Goal: Information Seeking & Learning: Check status

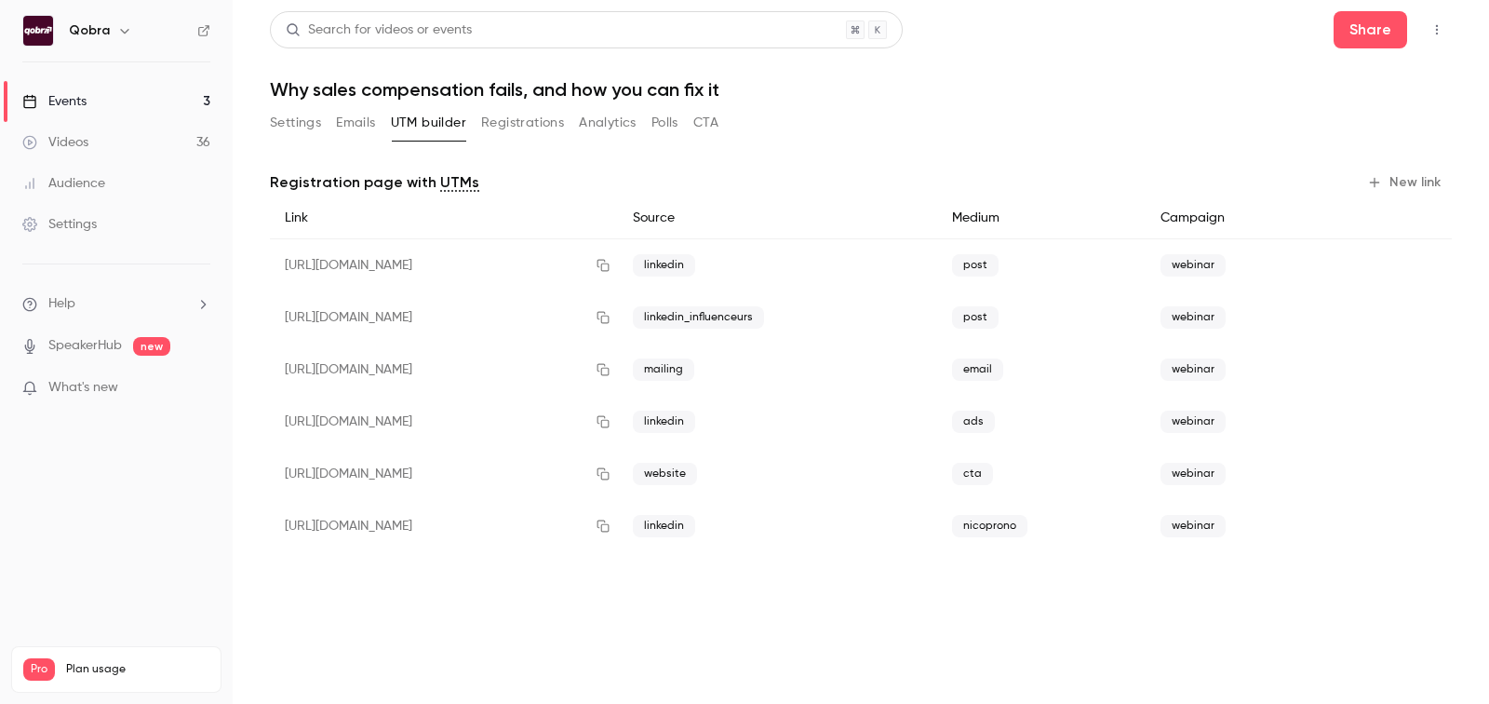
click at [138, 107] on link "Events 3" at bounding box center [116, 101] width 233 height 41
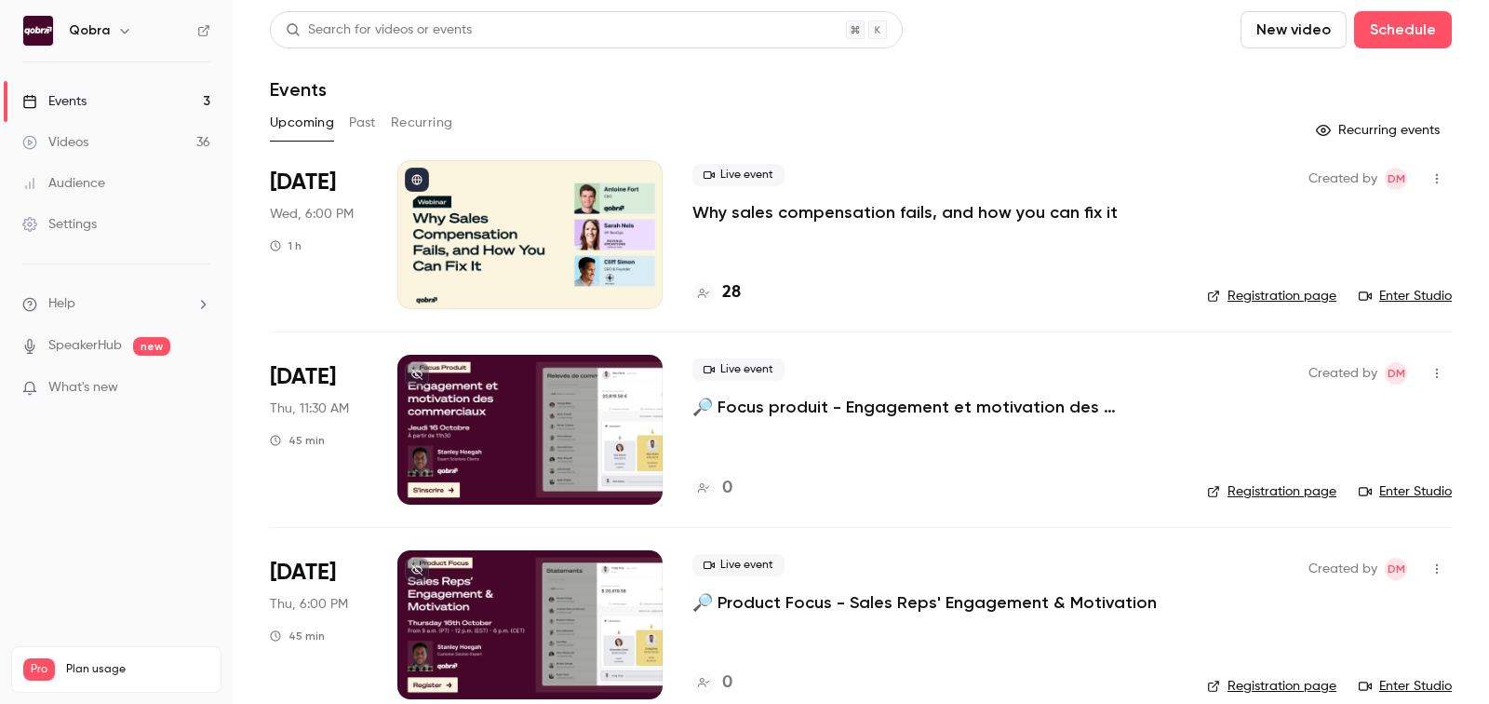
click at [736, 299] on h4 "28" at bounding box center [731, 292] width 19 height 25
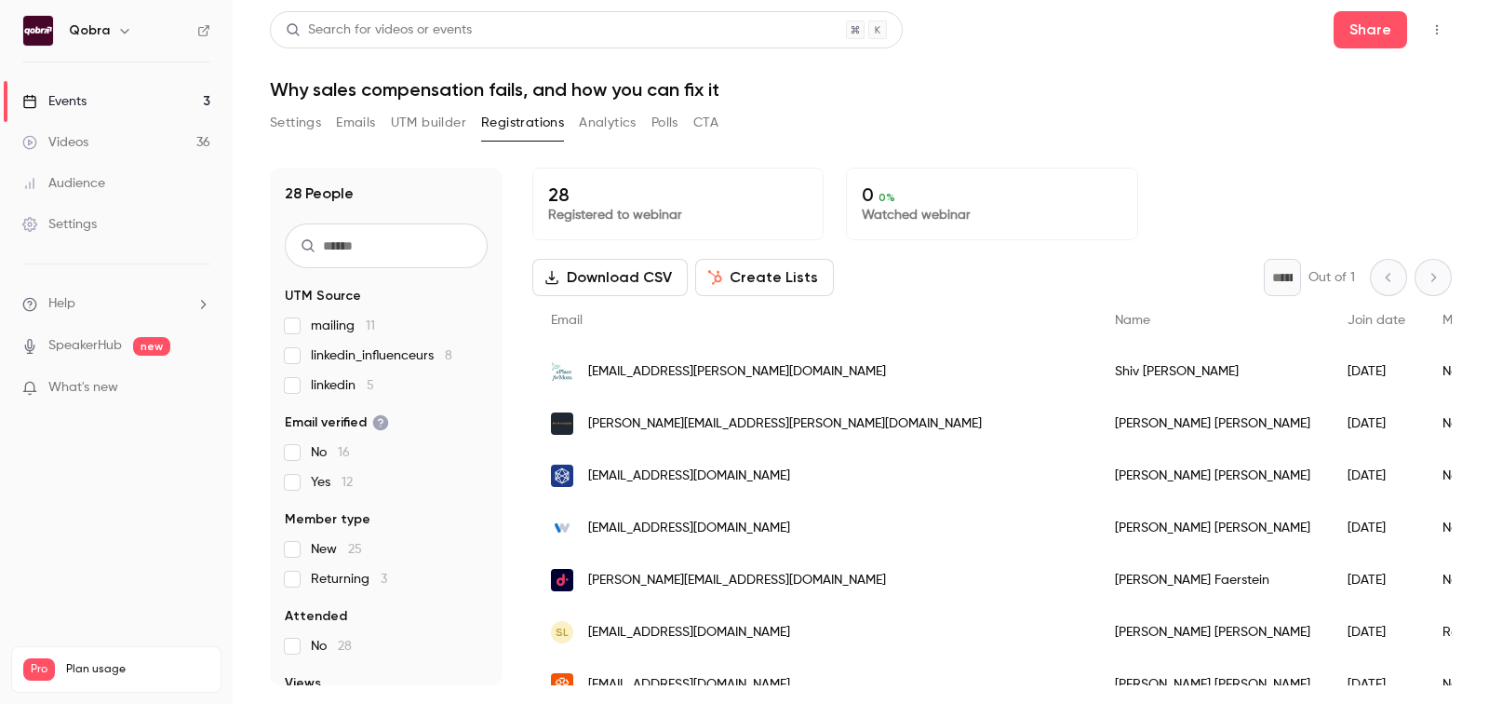
click at [715, 364] on span "[EMAIL_ADDRESS][PERSON_NAME][DOMAIN_NAME]" at bounding box center [737, 372] width 298 height 20
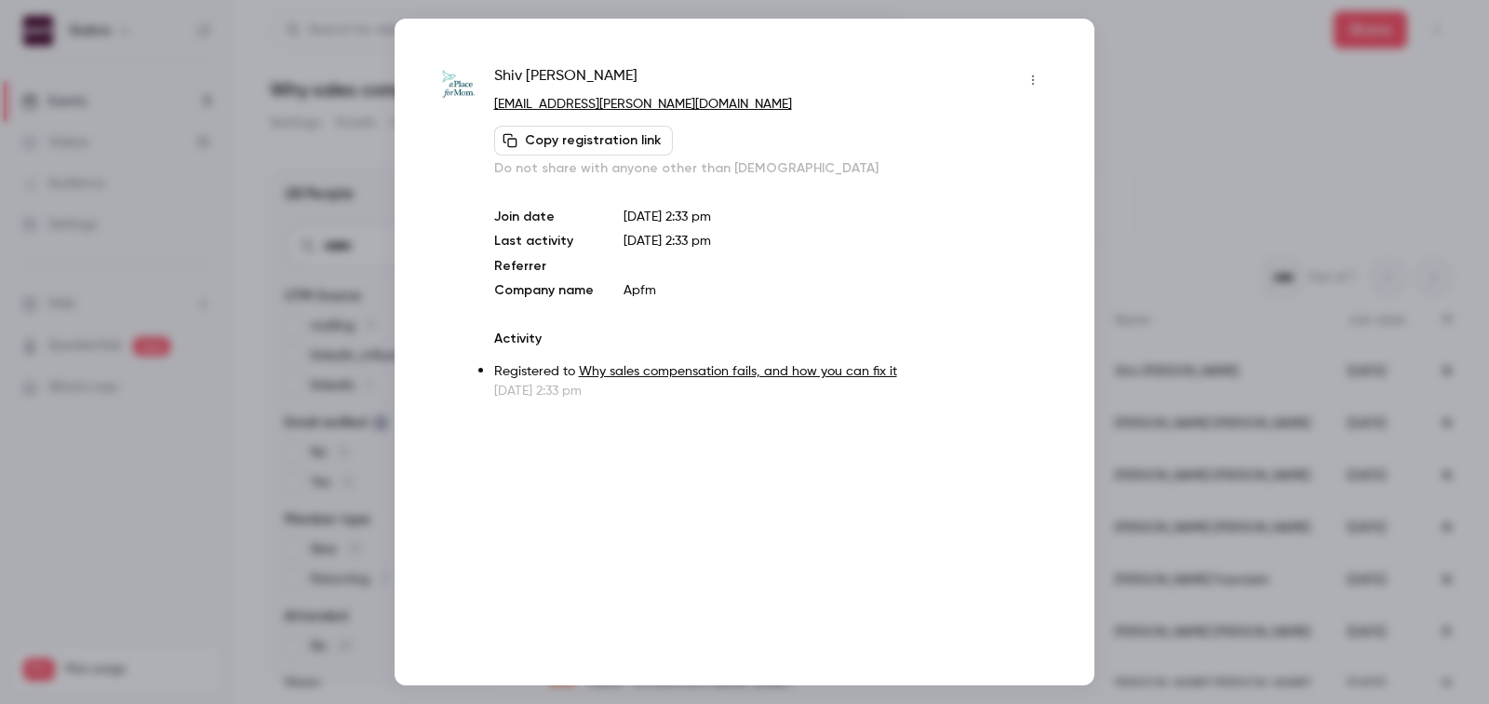
click at [1154, 87] on div at bounding box center [744, 352] width 1489 height 704
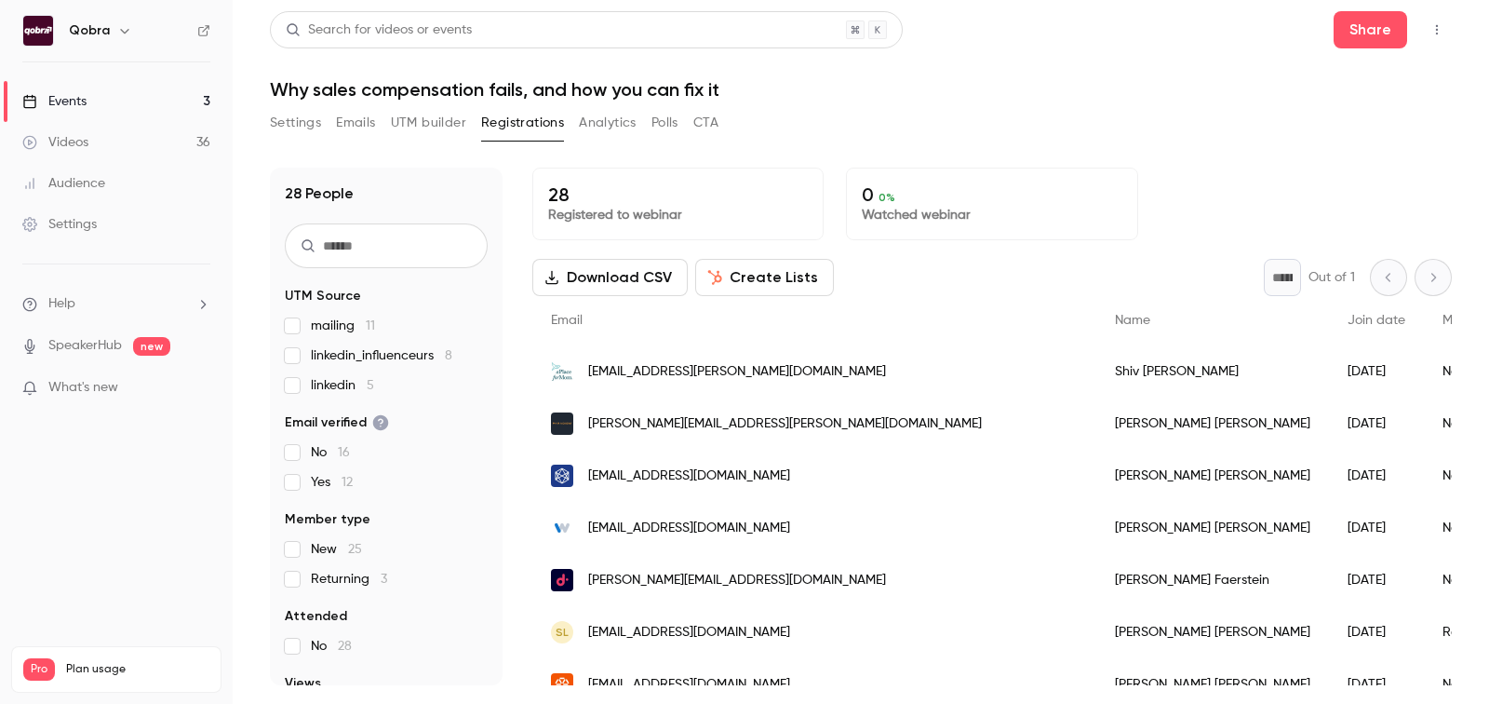
click at [156, 156] on link "Videos 36" at bounding box center [116, 142] width 233 height 41
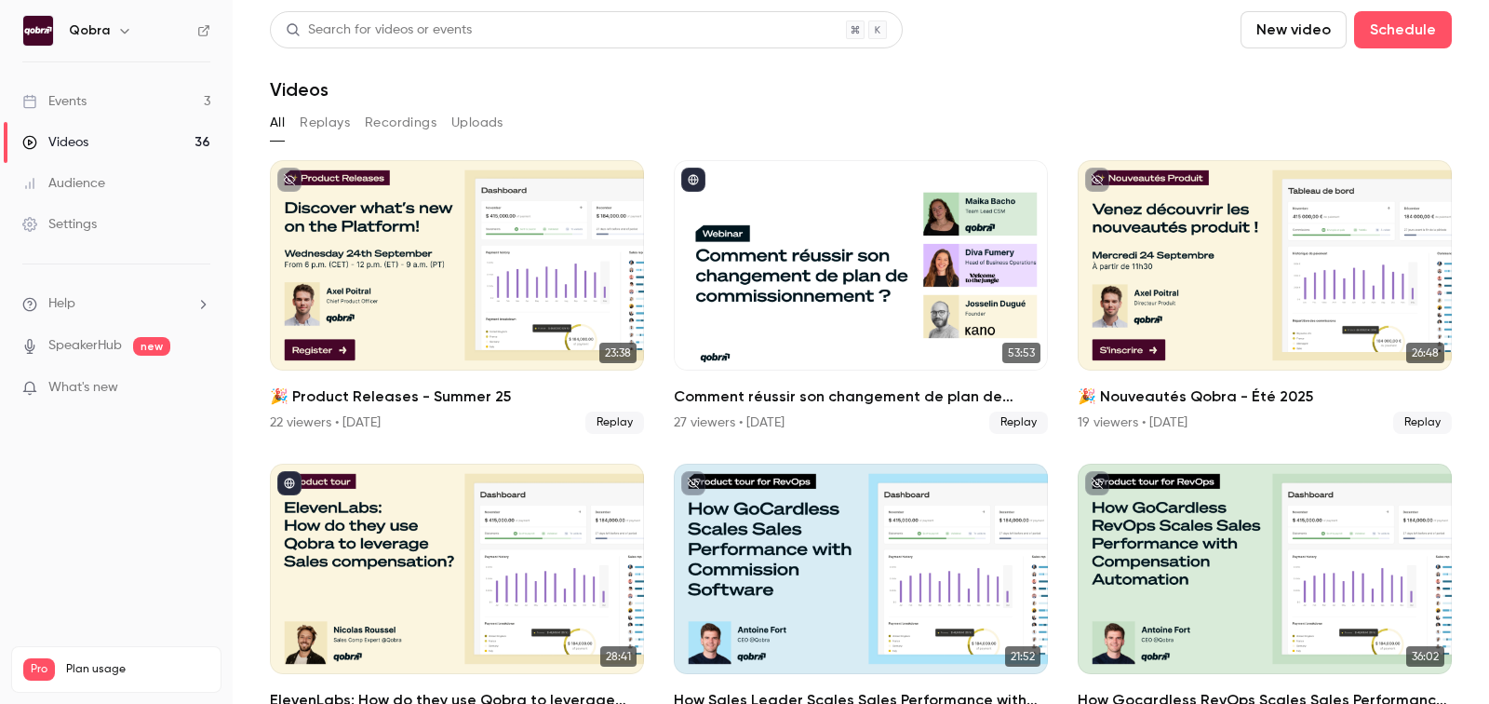
click at [141, 97] on link "Events 3" at bounding box center [116, 101] width 233 height 41
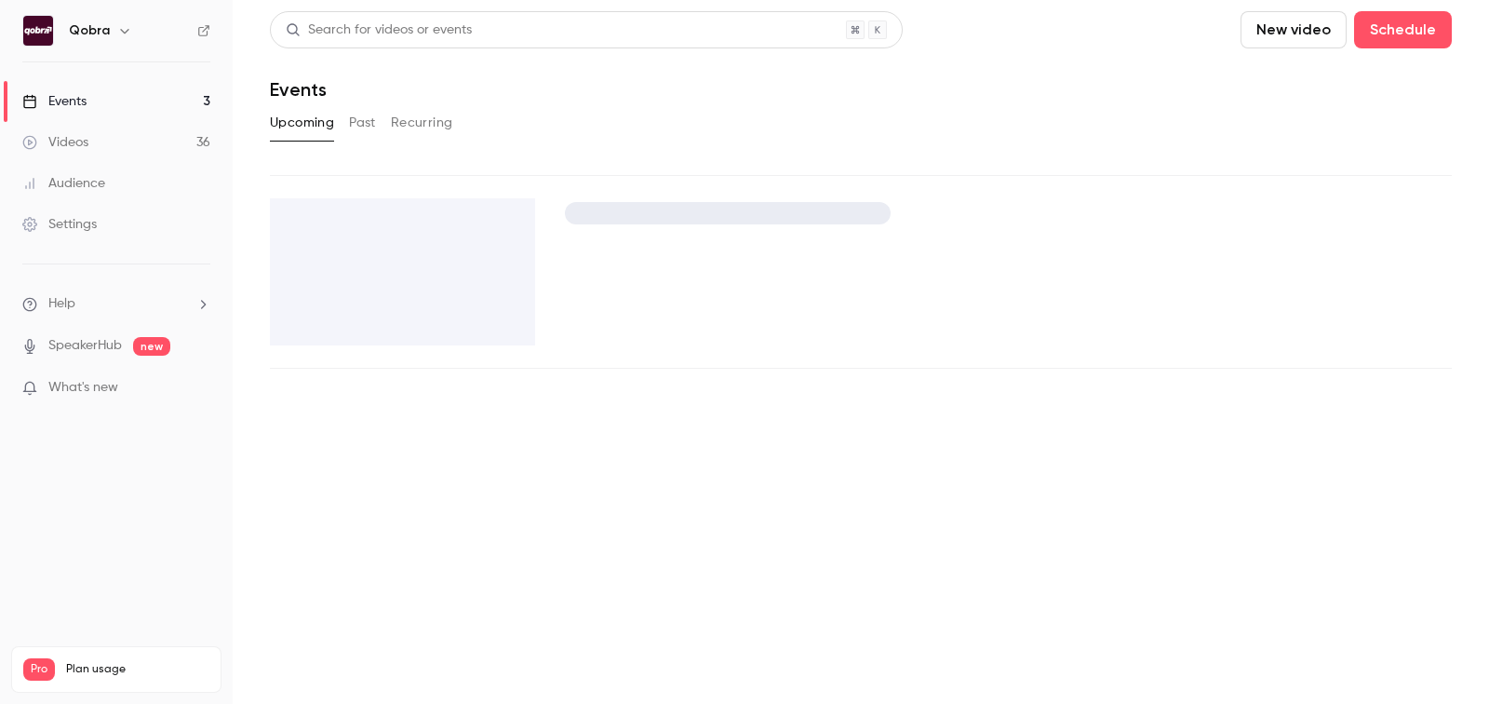
click at [141, 141] on link "Videos 36" at bounding box center [116, 142] width 233 height 41
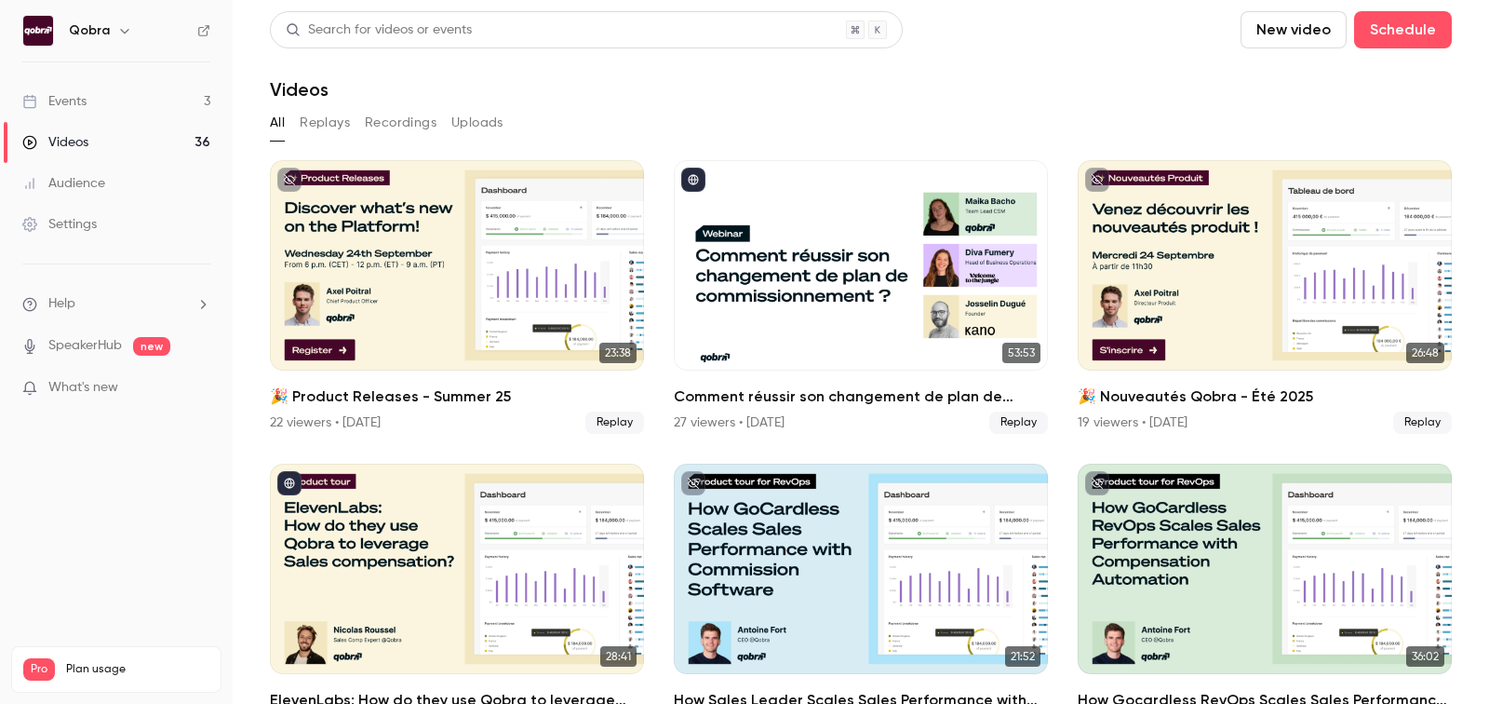
click at [351, 121] on div "All Replays Recordings Uploads" at bounding box center [861, 123] width 1182 height 30
click at [138, 93] on link "Events 3" at bounding box center [116, 101] width 233 height 41
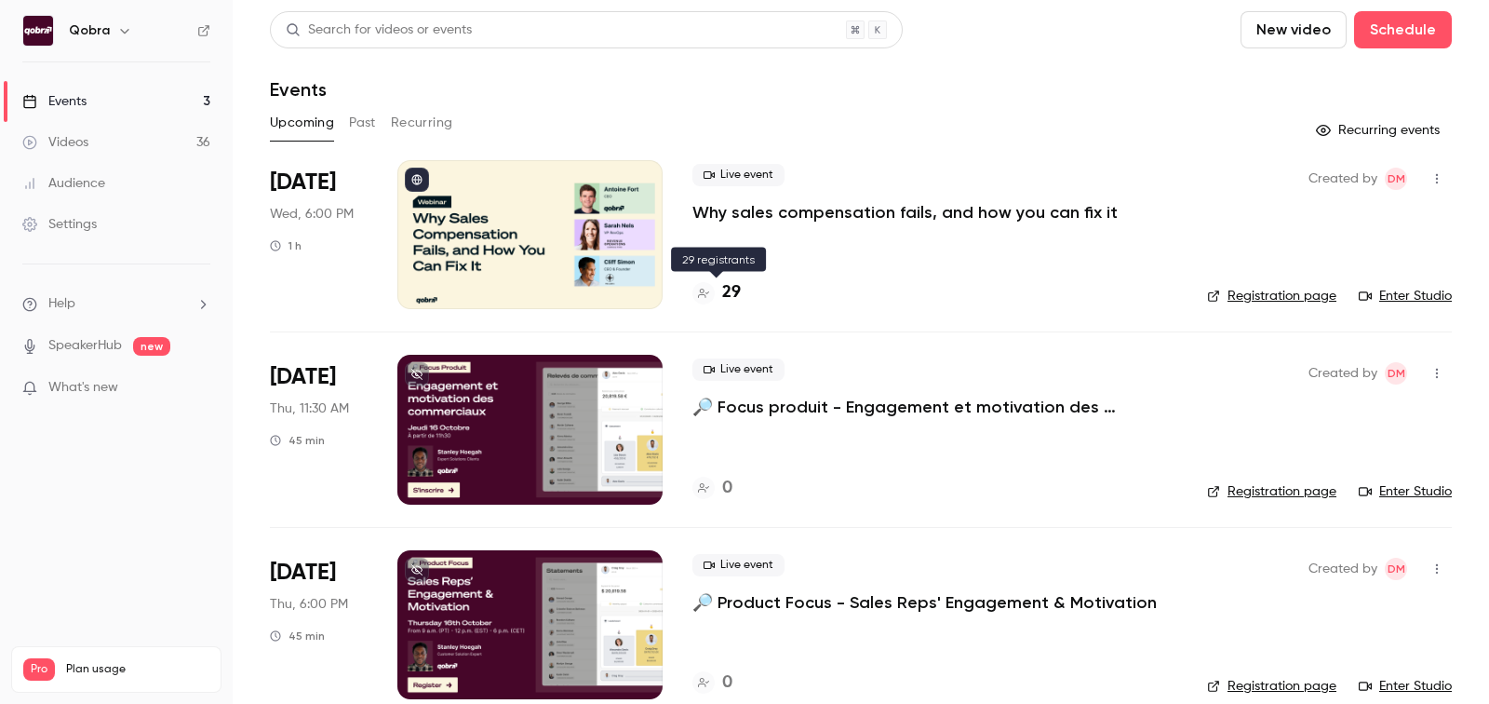
click at [730, 289] on h4 "29" at bounding box center [731, 292] width 19 height 25
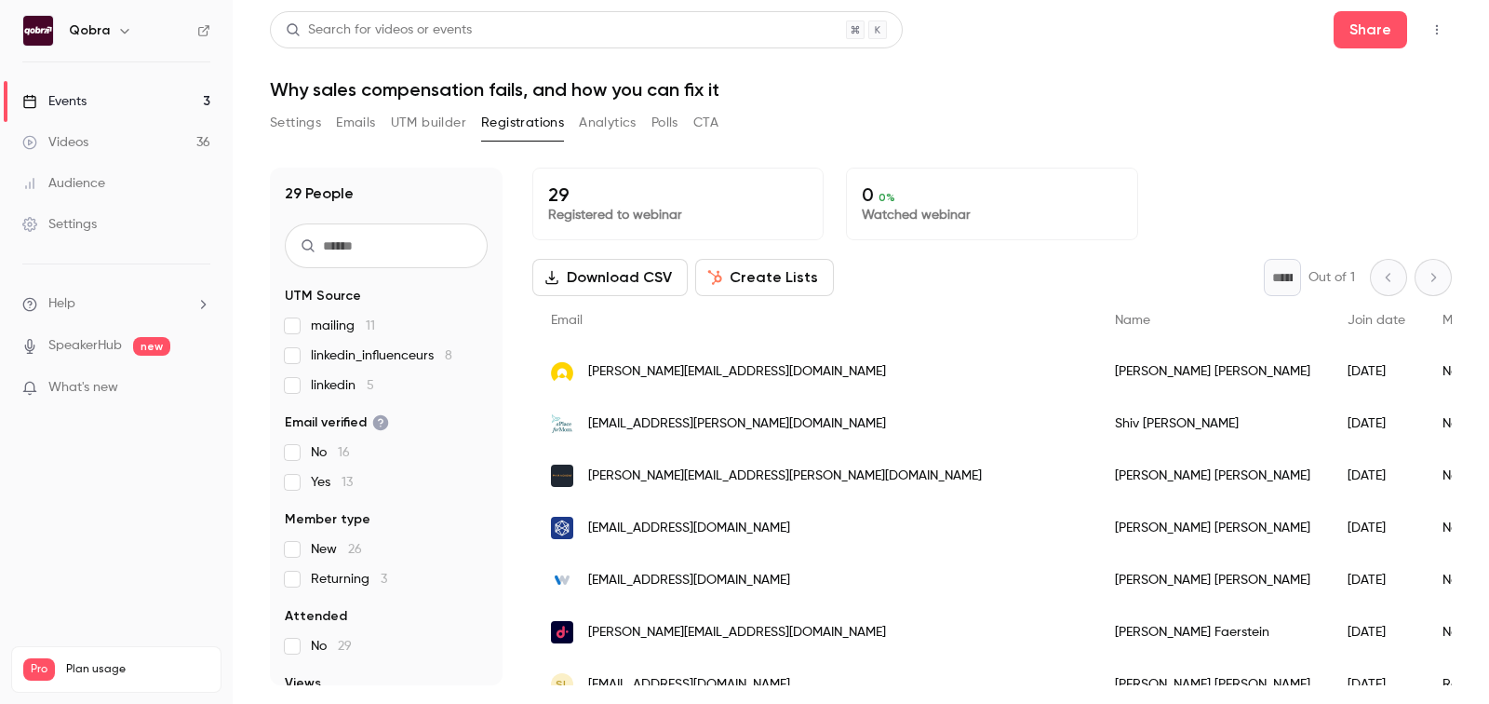
click at [433, 123] on button "UTM builder" at bounding box center [428, 123] width 75 height 30
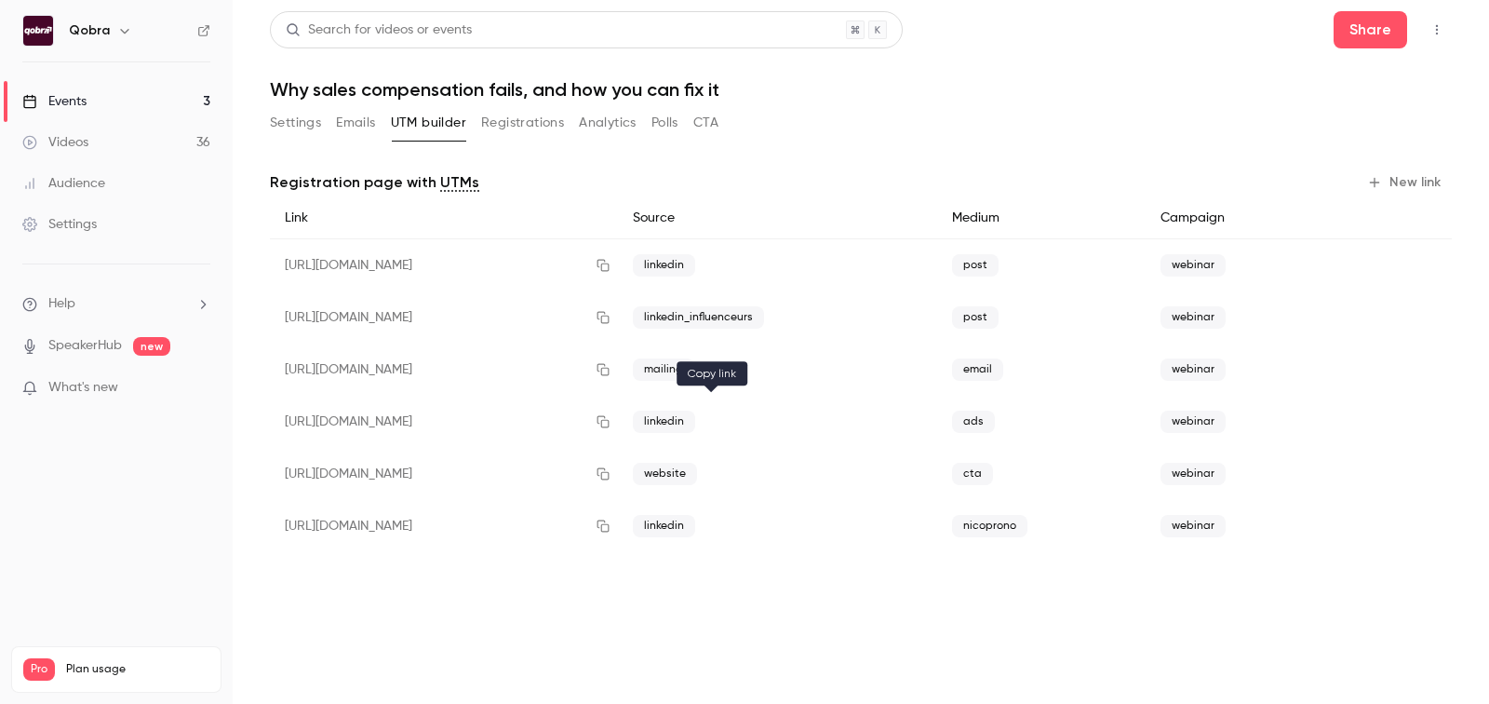
click at [618, 412] on button "button" at bounding box center [603, 422] width 30 height 30
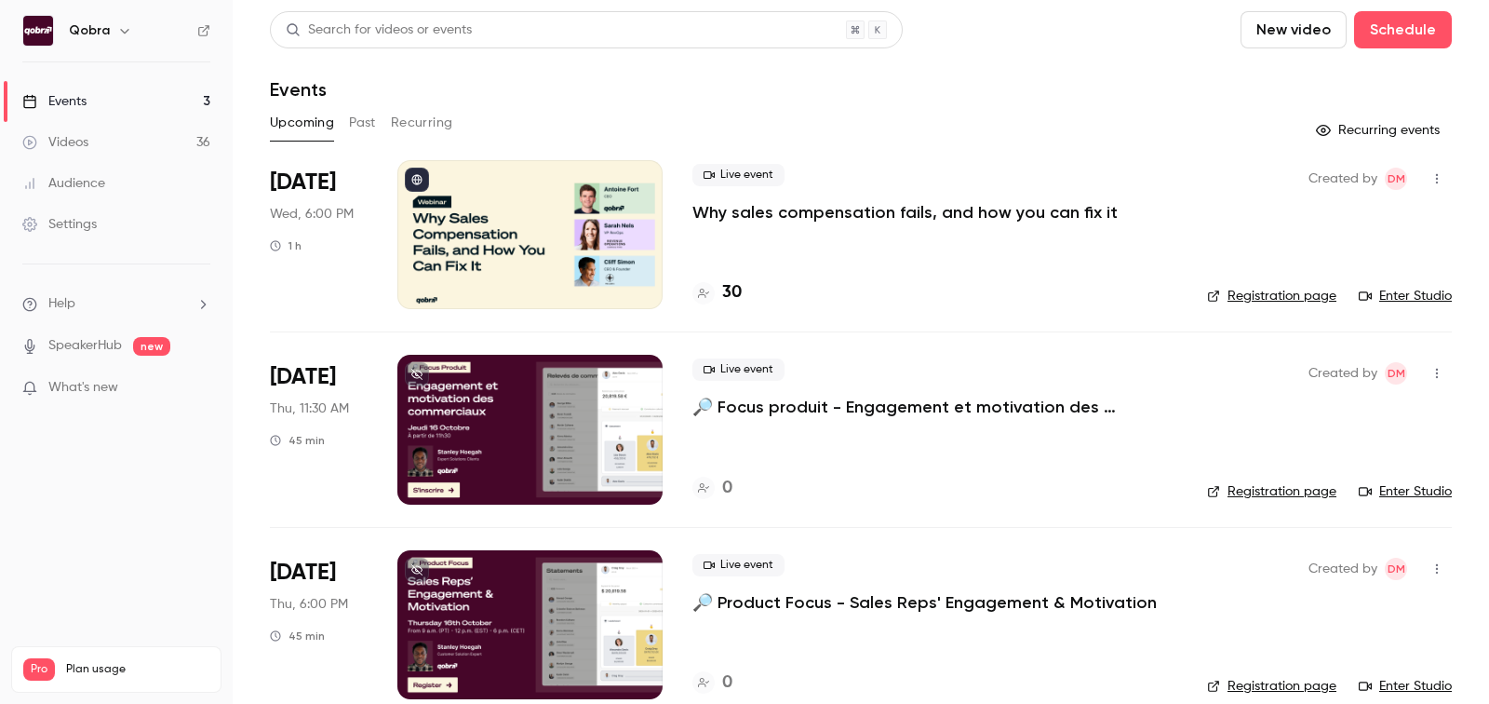
click at [732, 297] on h4 "30" at bounding box center [732, 292] width 20 height 25
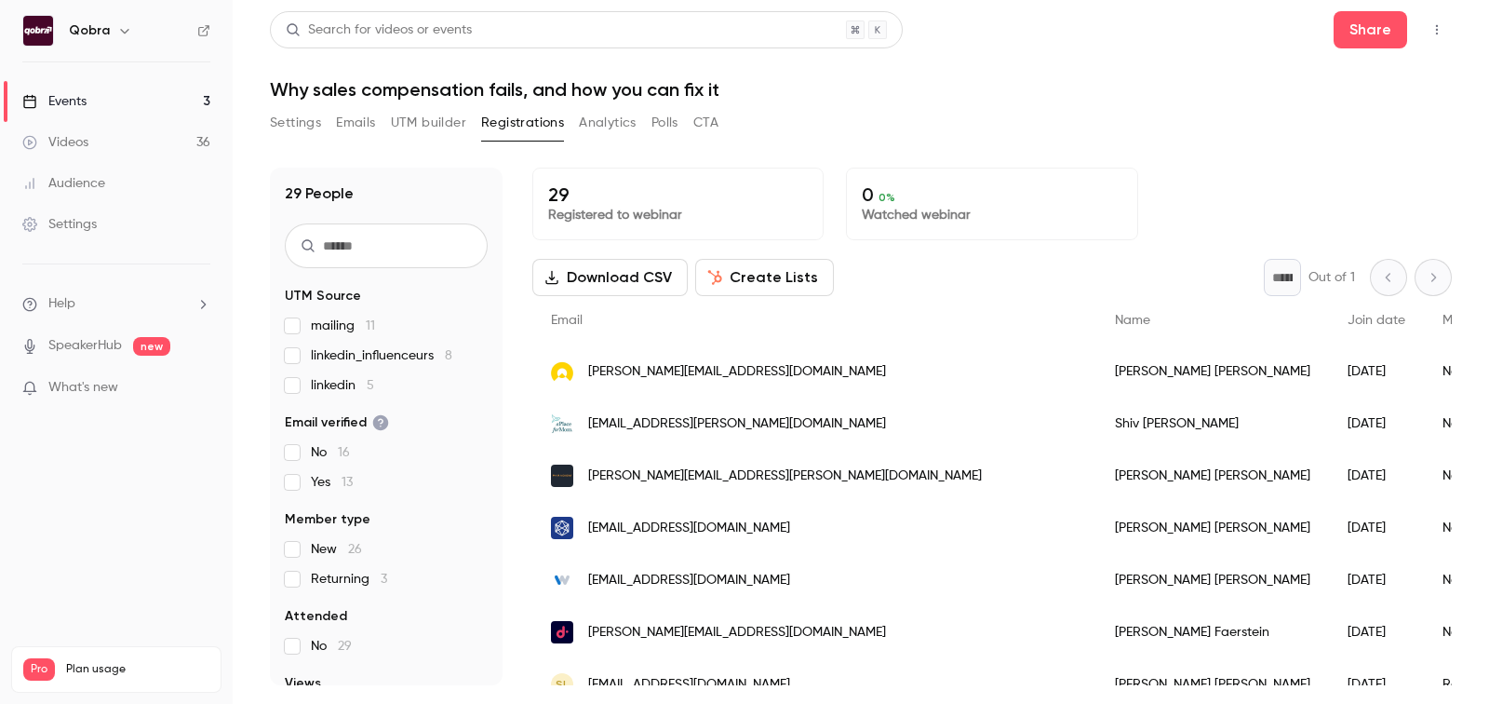
click at [574, 212] on p "Registered to webinar" at bounding box center [678, 215] width 260 height 19
click at [350, 357] on span "linkedin_influenceurs 8" at bounding box center [381, 355] width 141 height 19
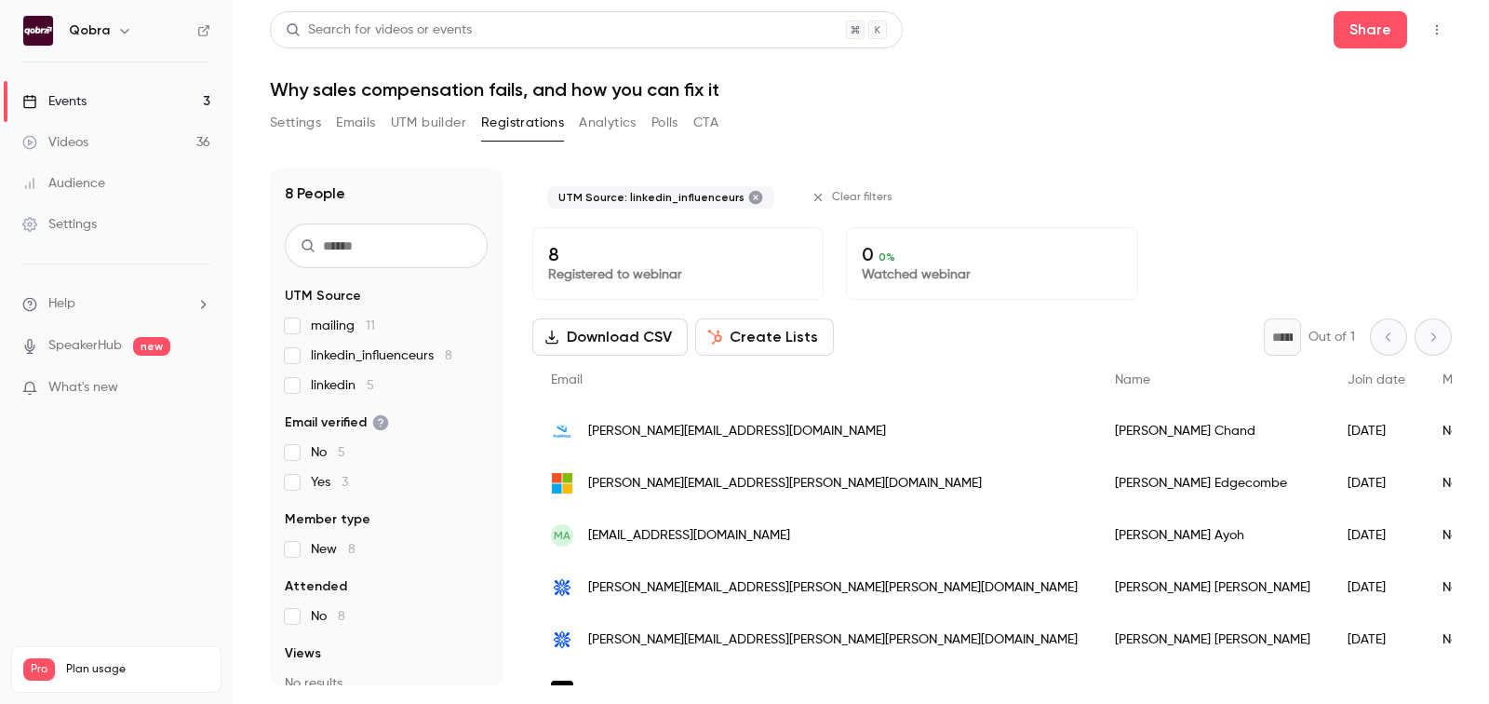
click at [350, 357] on span "linkedin_influenceurs 8" at bounding box center [381, 355] width 141 height 19
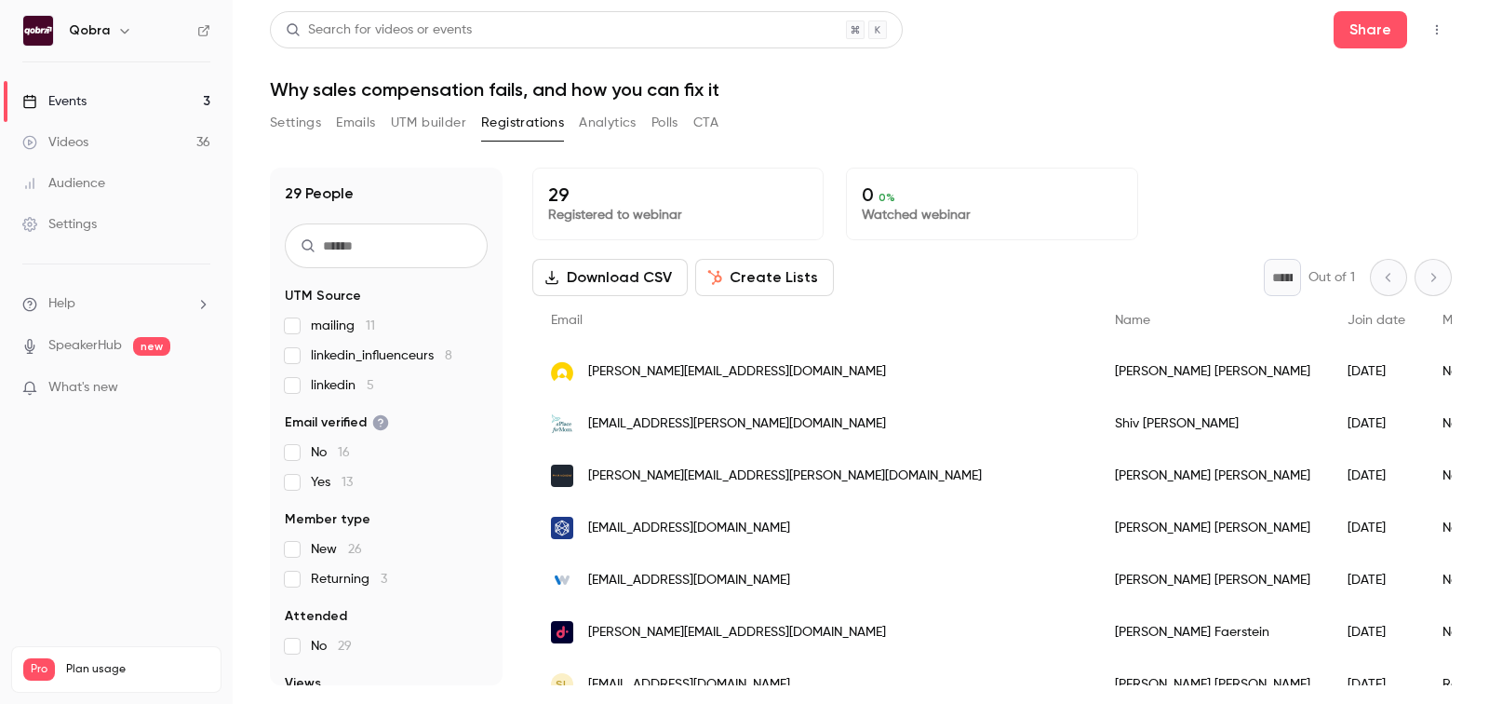
click at [329, 329] on span "mailing 11" at bounding box center [343, 325] width 64 height 19
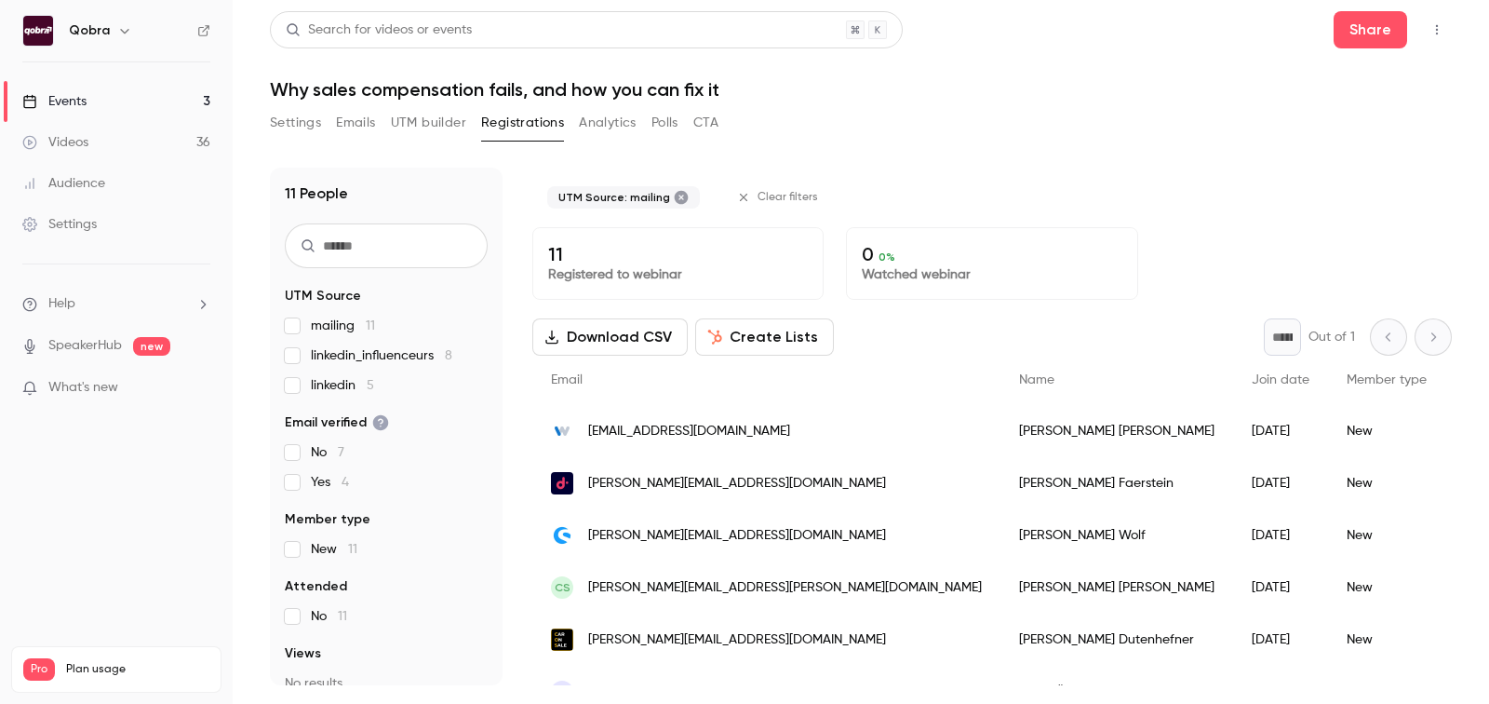
click at [329, 329] on span "mailing 11" at bounding box center [343, 325] width 64 height 19
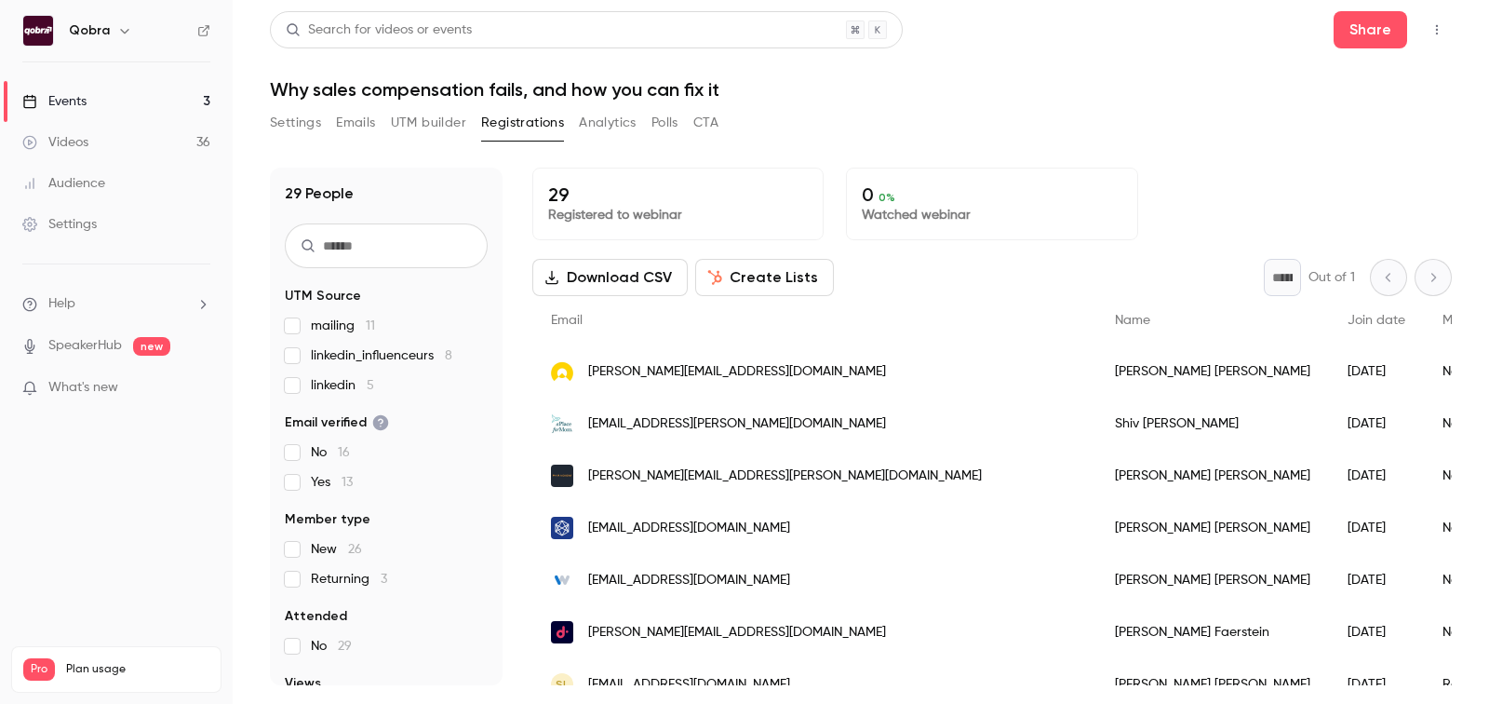
click at [336, 382] on span "linkedin 5" at bounding box center [342, 385] width 63 height 19
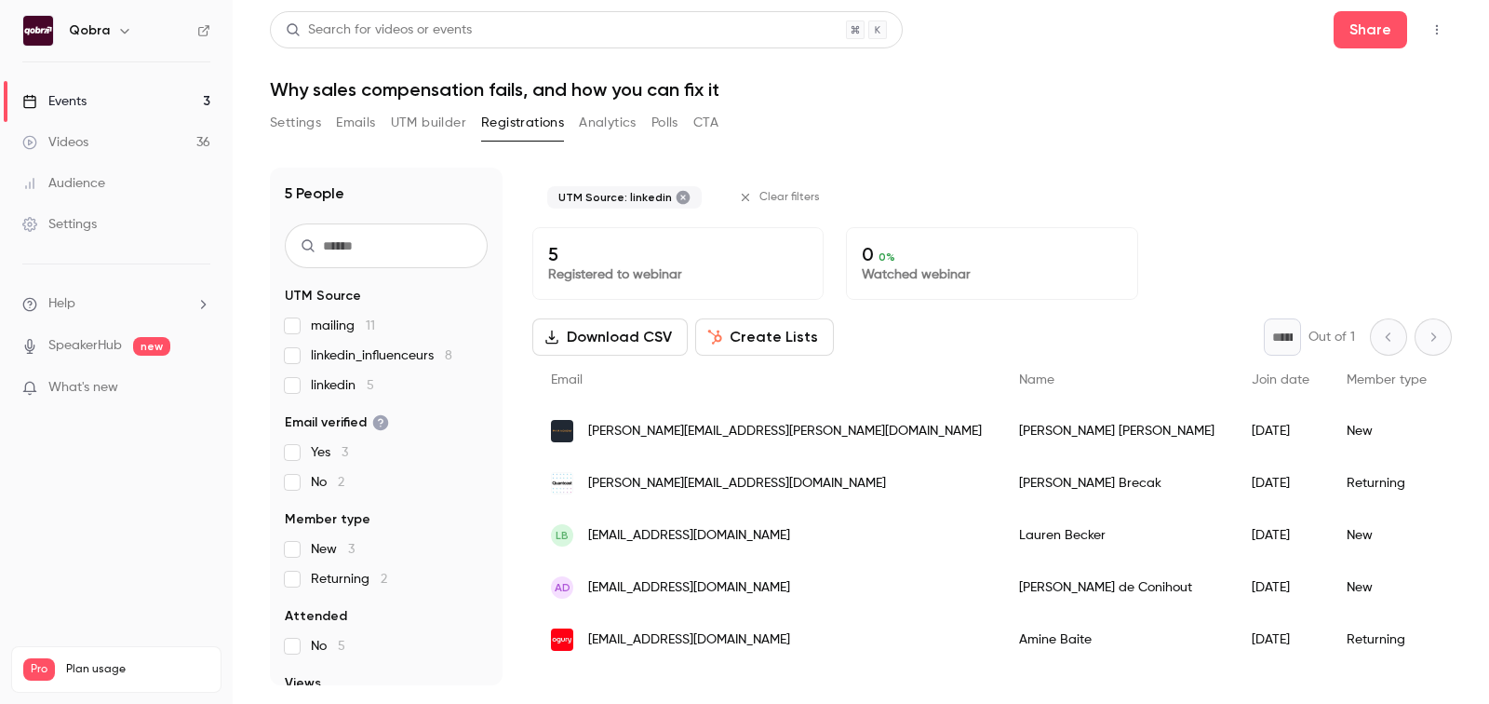
click at [336, 382] on span "linkedin 5" at bounding box center [342, 385] width 63 height 19
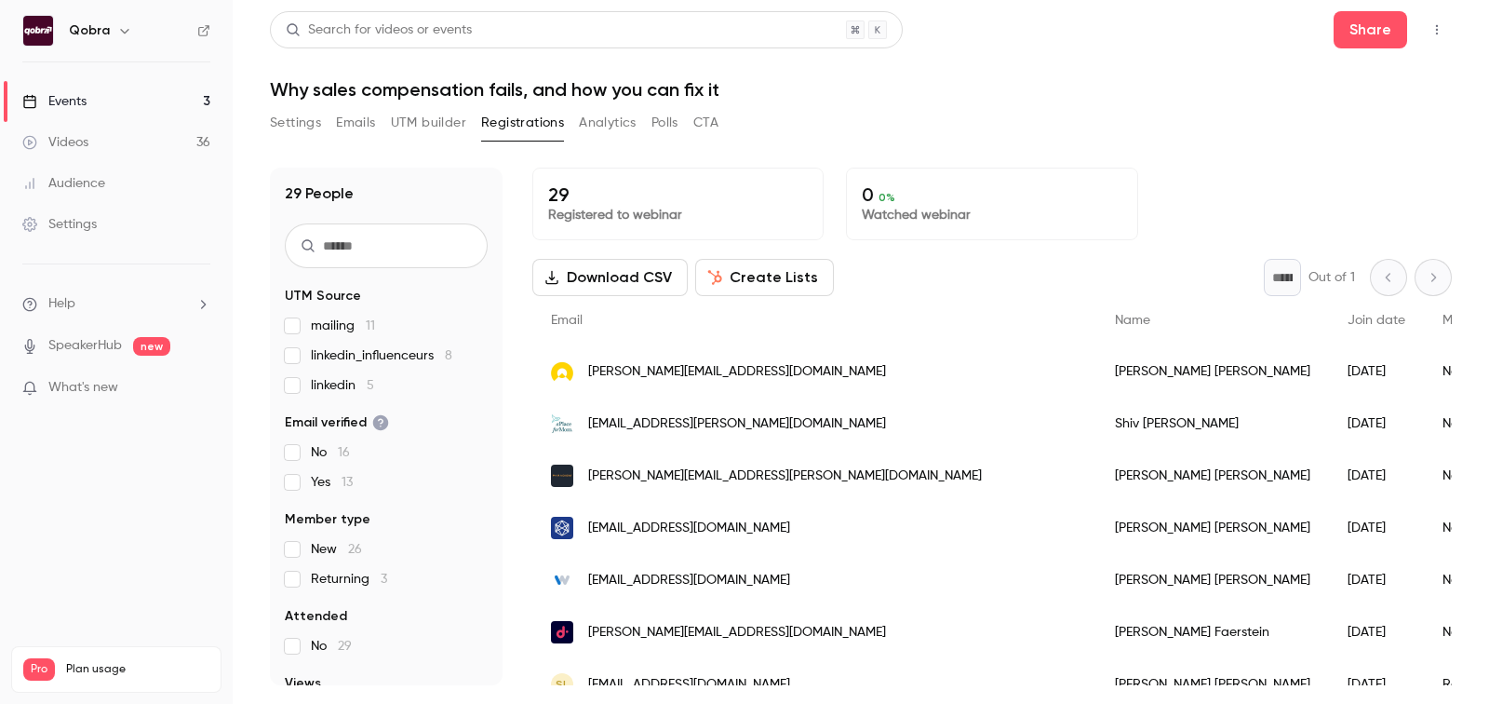
click at [122, 117] on link "Events 3" at bounding box center [116, 101] width 233 height 41
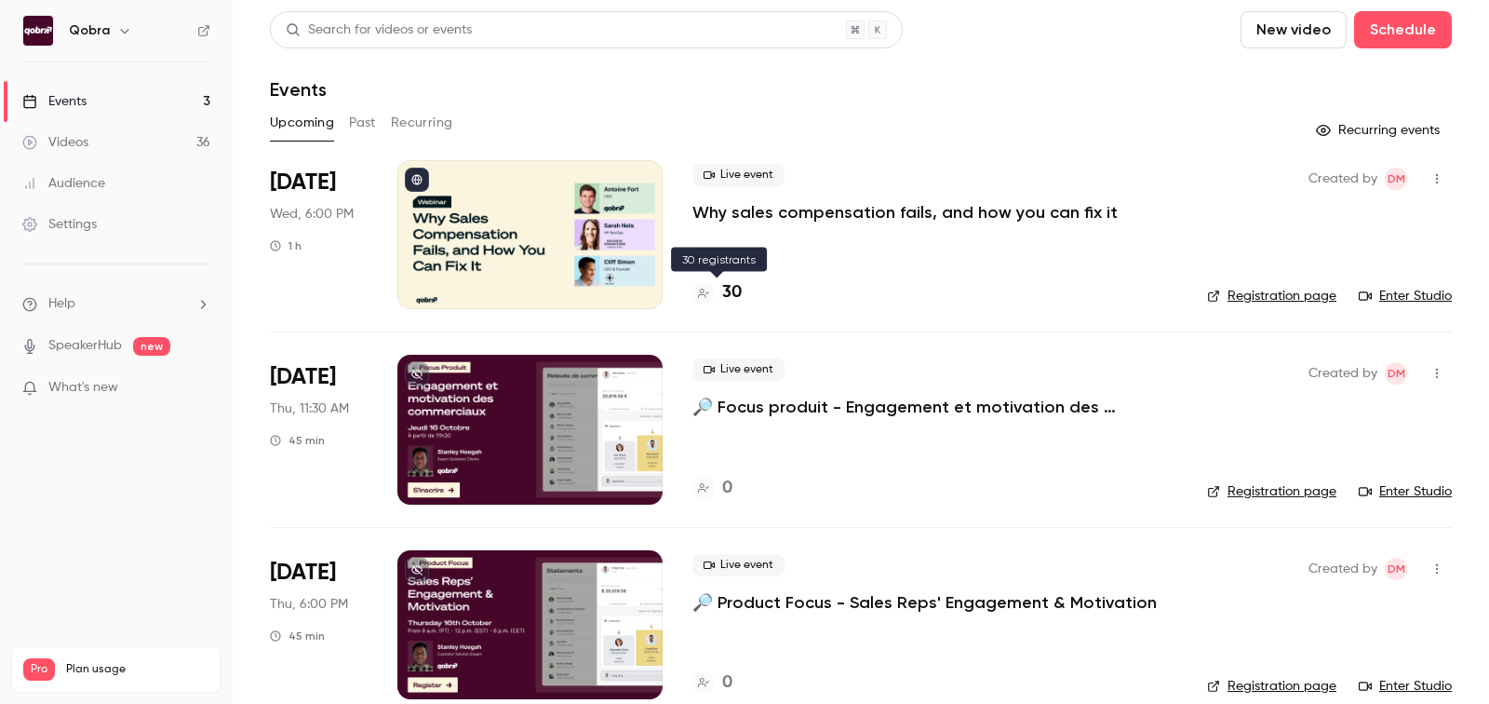
click at [734, 297] on h4 "30" at bounding box center [732, 292] width 20 height 25
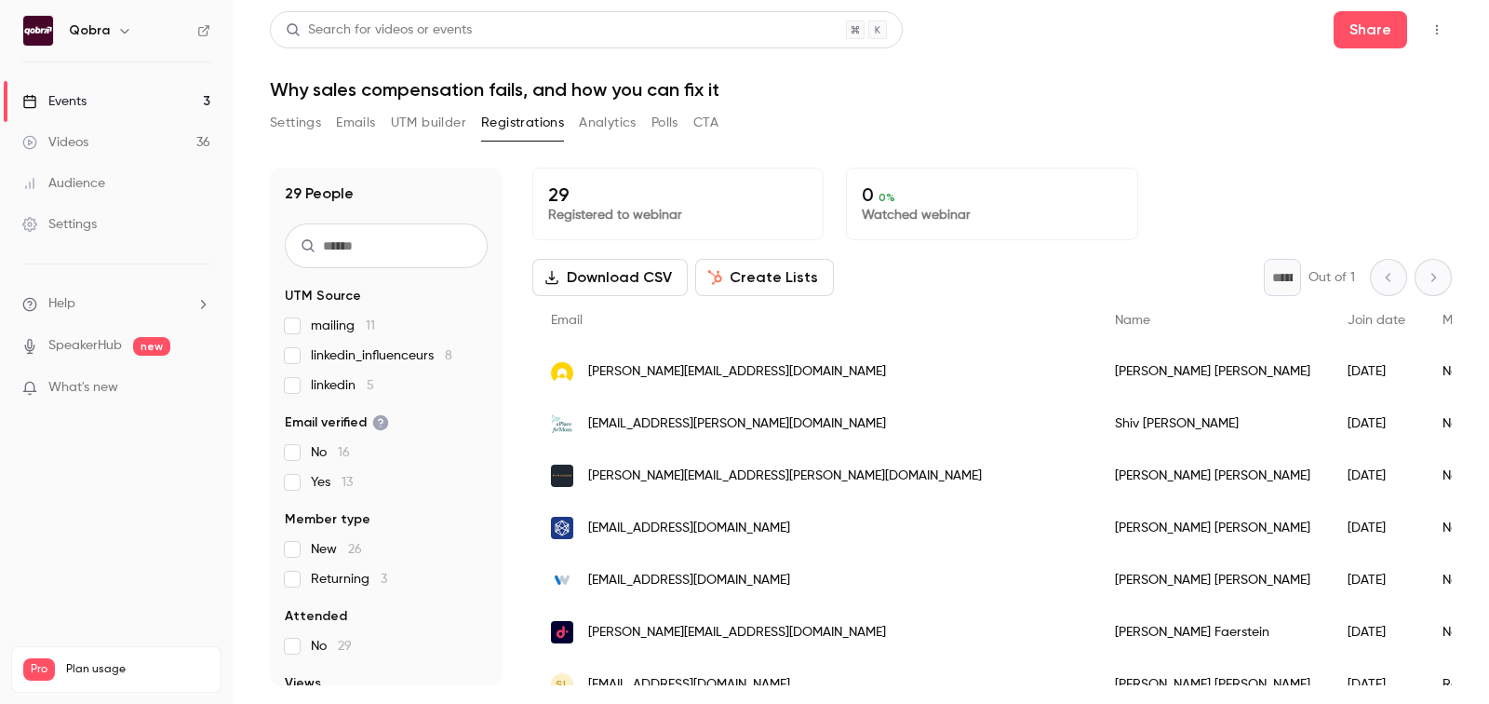
click at [638, 193] on p "29" at bounding box center [678, 194] width 260 height 22
click at [301, 139] on div "Settings Emails UTM builder Registrations Analytics Polls CTA" at bounding box center [494, 126] width 449 height 37
click at [291, 128] on button "Settings" at bounding box center [295, 123] width 51 height 30
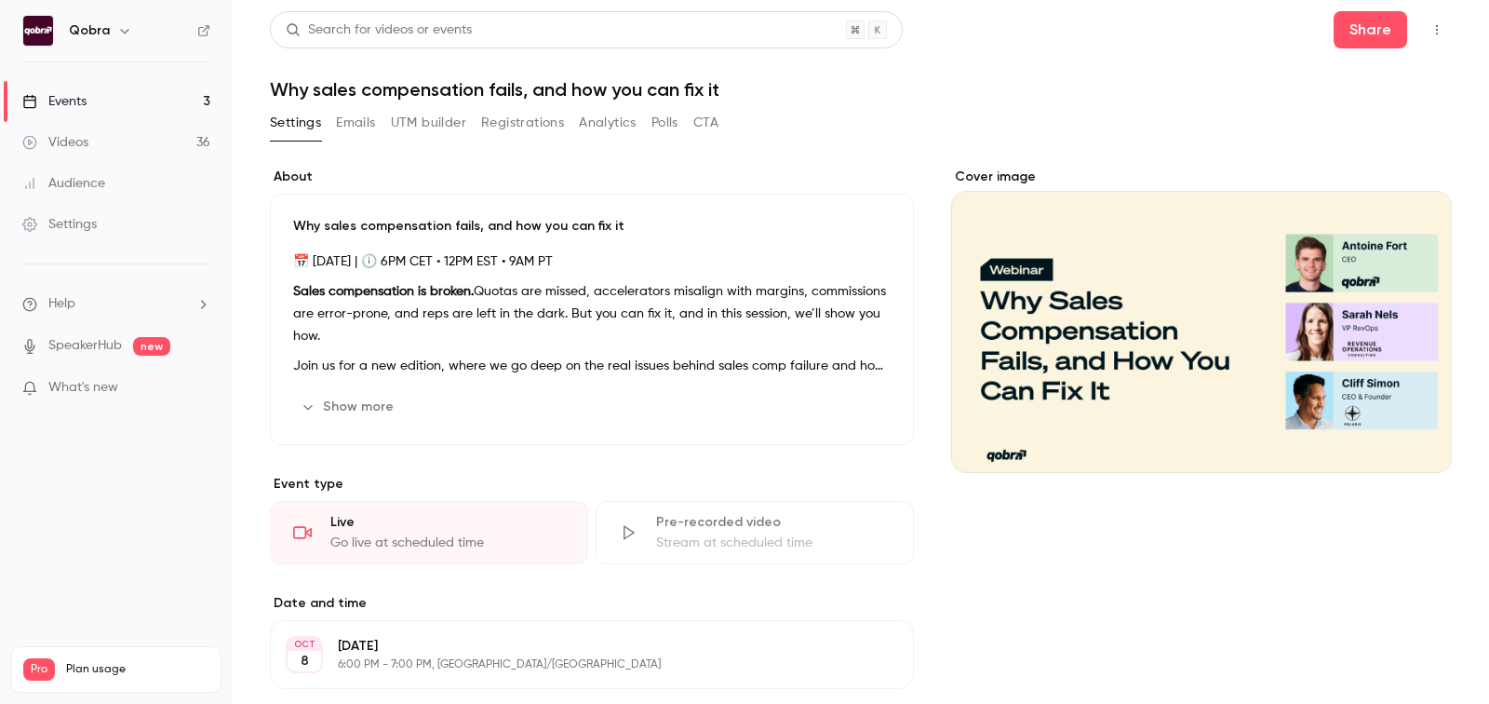
click at [517, 128] on button "Registrations" at bounding box center [522, 123] width 83 height 30
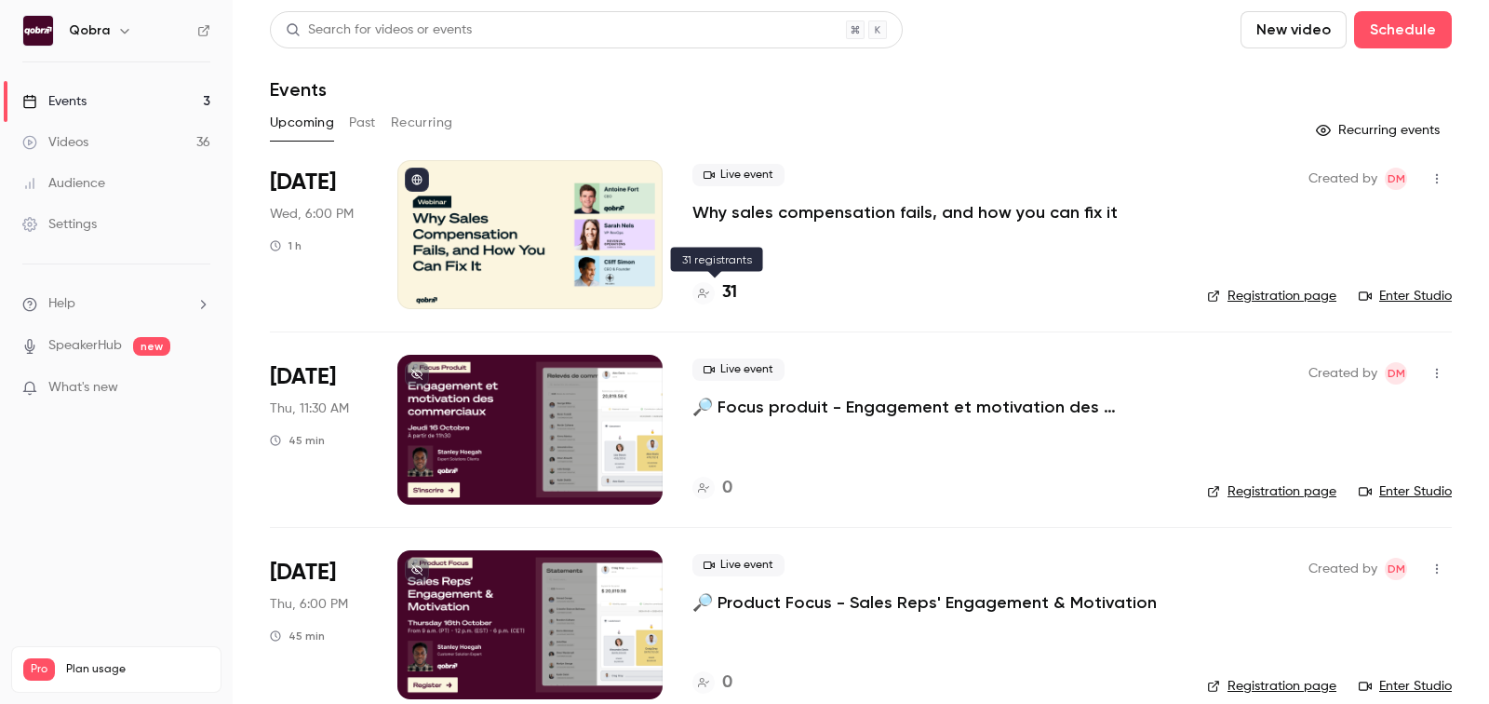
click at [727, 285] on h4 "31" at bounding box center [729, 292] width 15 height 25
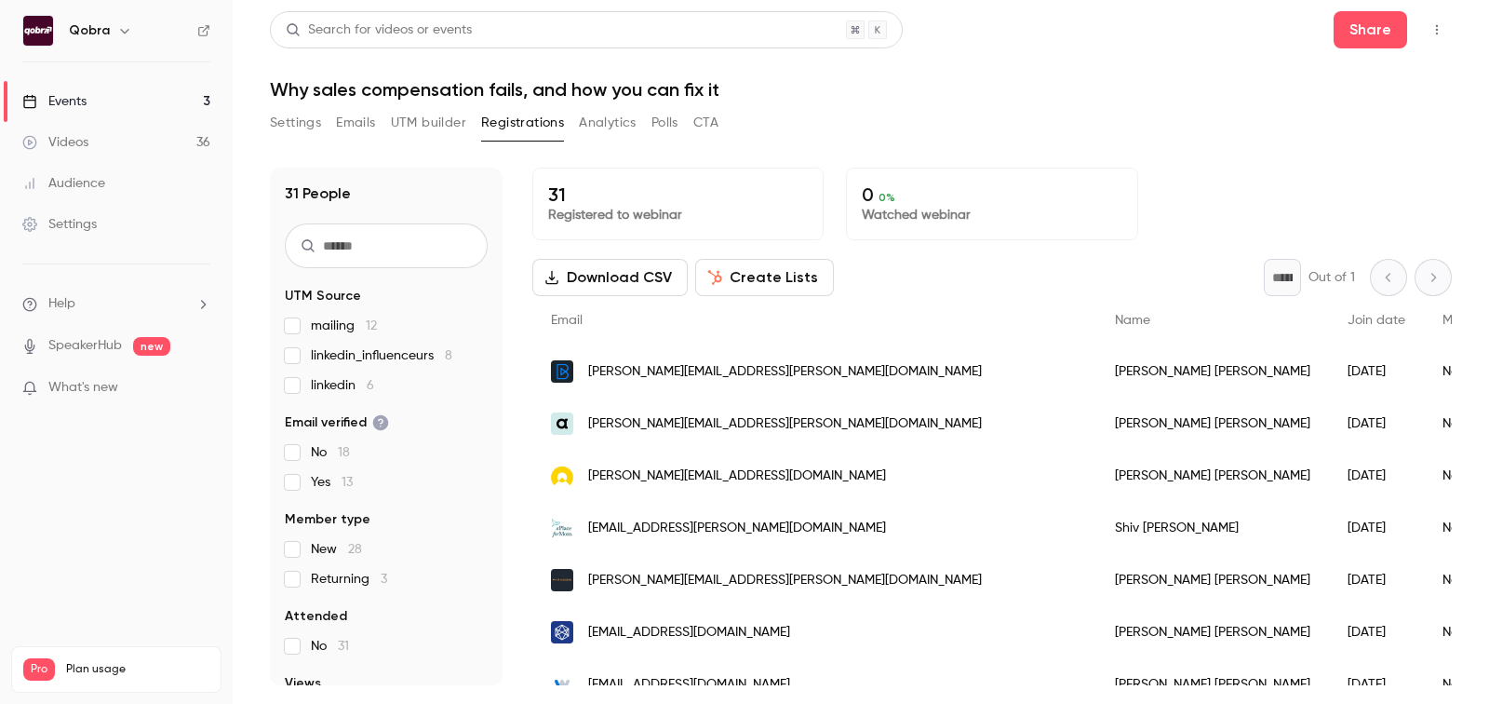
click at [84, 115] on link "Events 3" at bounding box center [116, 101] width 233 height 41
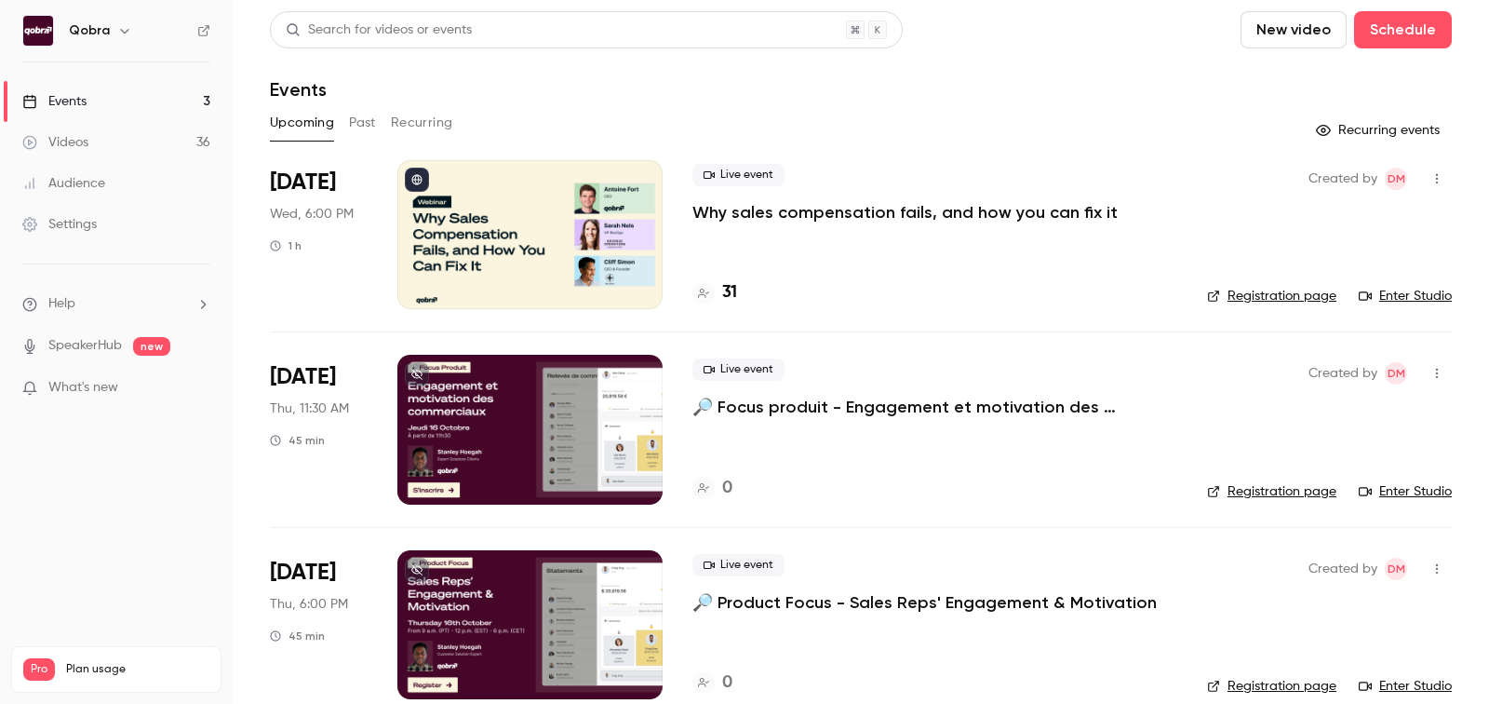
click at [116, 150] on link "Videos 36" at bounding box center [116, 142] width 233 height 41
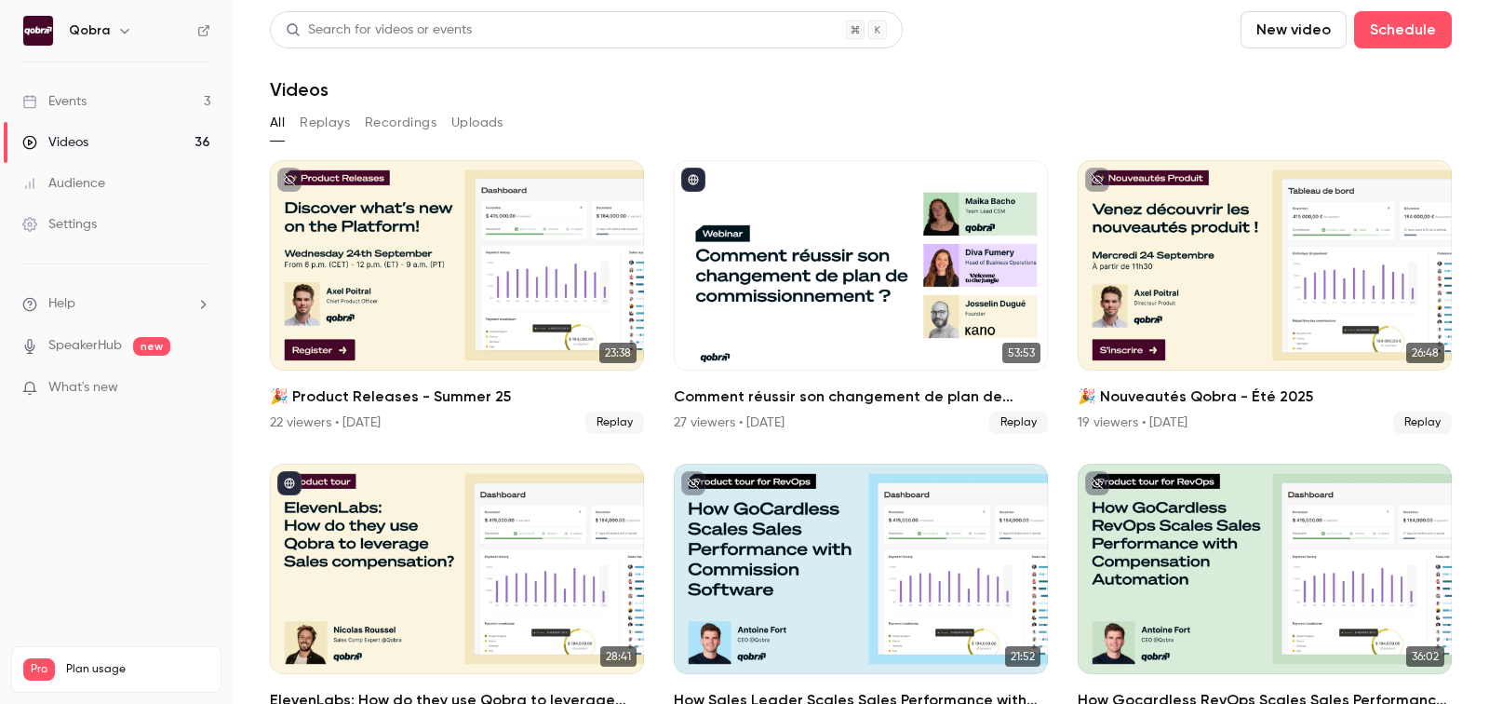
click at [146, 132] on link "Videos 36" at bounding box center [116, 142] width 233 height 41
click at [121, 103] on link "Events 3" at bounding box center [116, 101] width 233 height 41
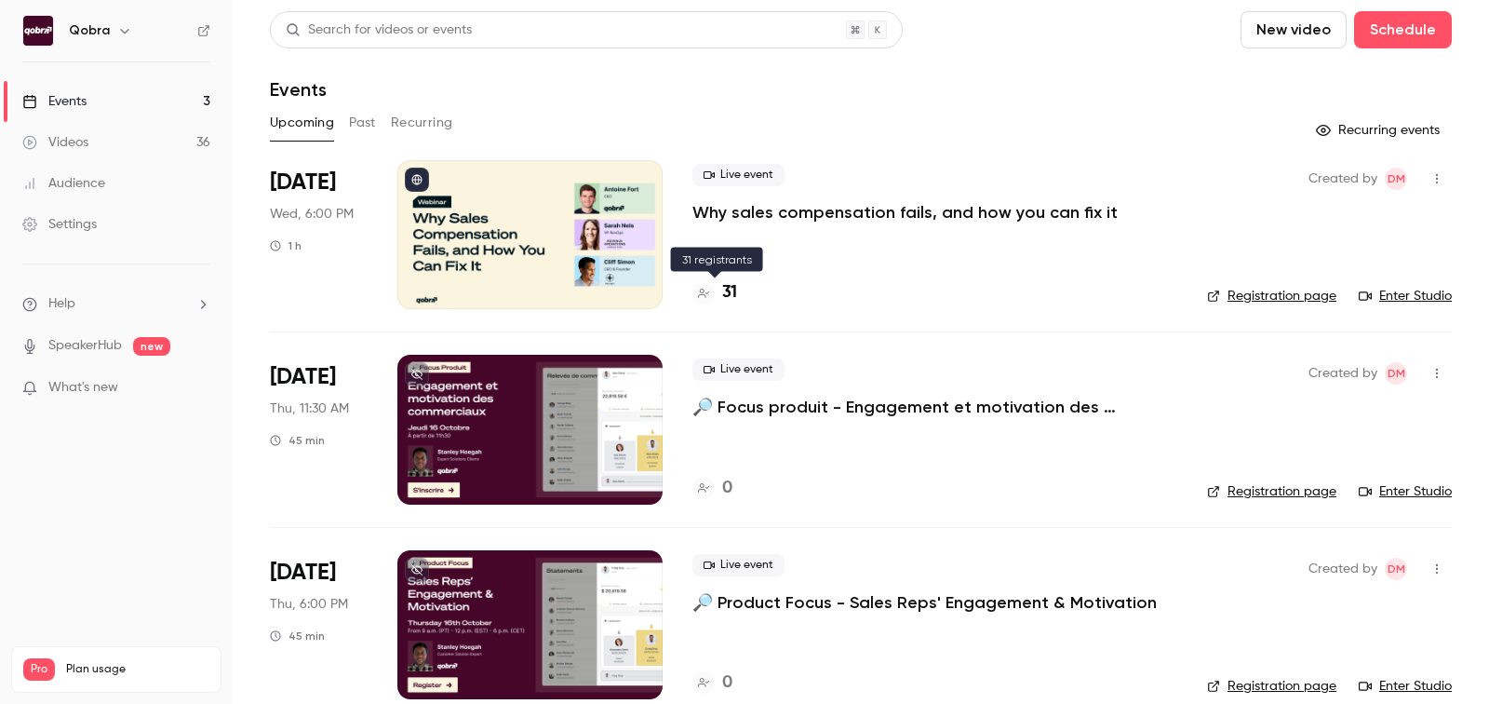
click at [733, 292] on h4 "31" at bounding box center [729, 292] width 15 height 25
